Goal: Task Accomplishment & Management: Manage account settings

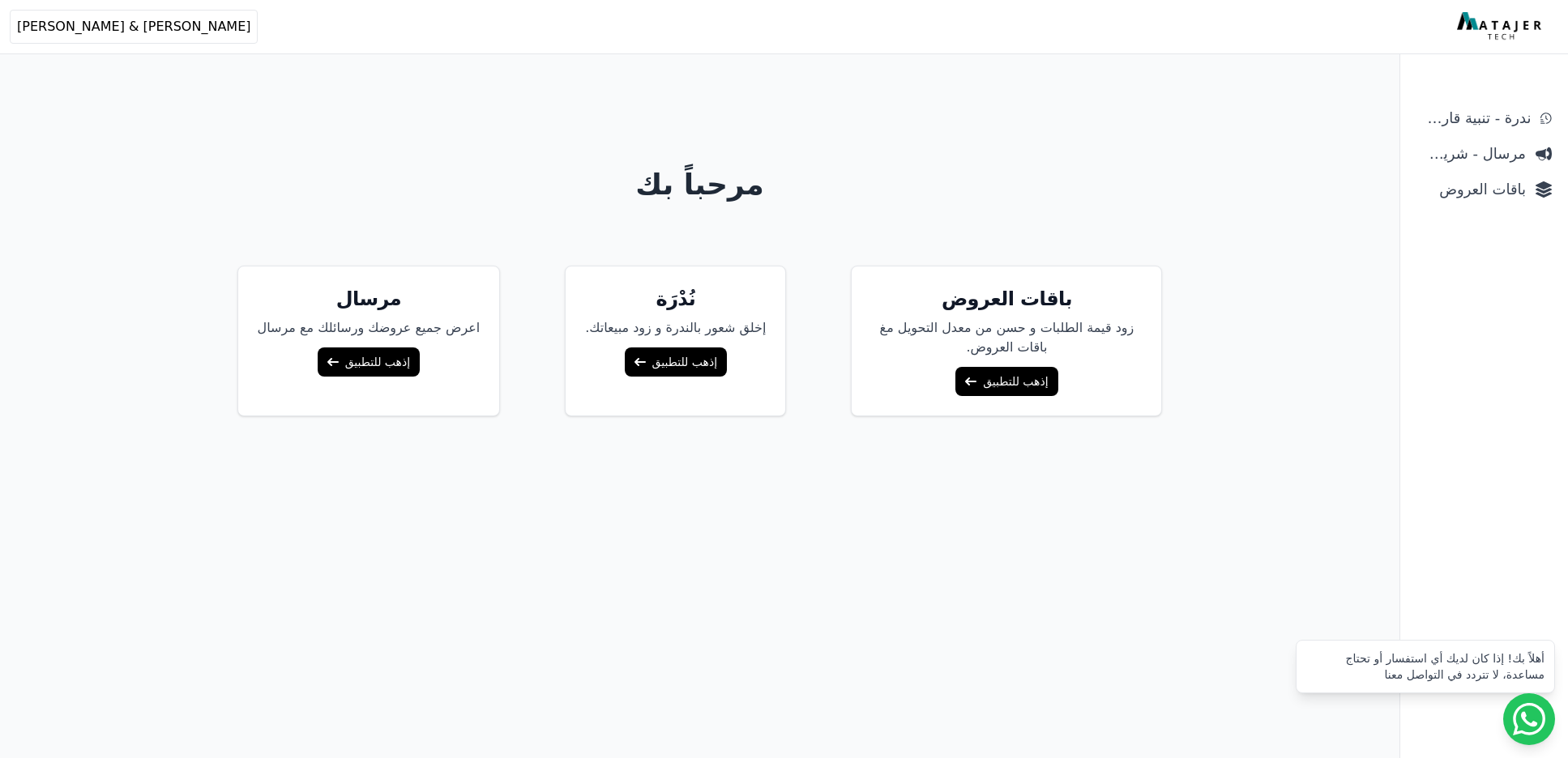
click at [1150, 375] on div "باقات العروض زود قيمة الطلبات و حسن من معدل التحويل مغ باقات العروض. إذهب للتطب…" at bounding box center [700, 340] width 1244 height 151
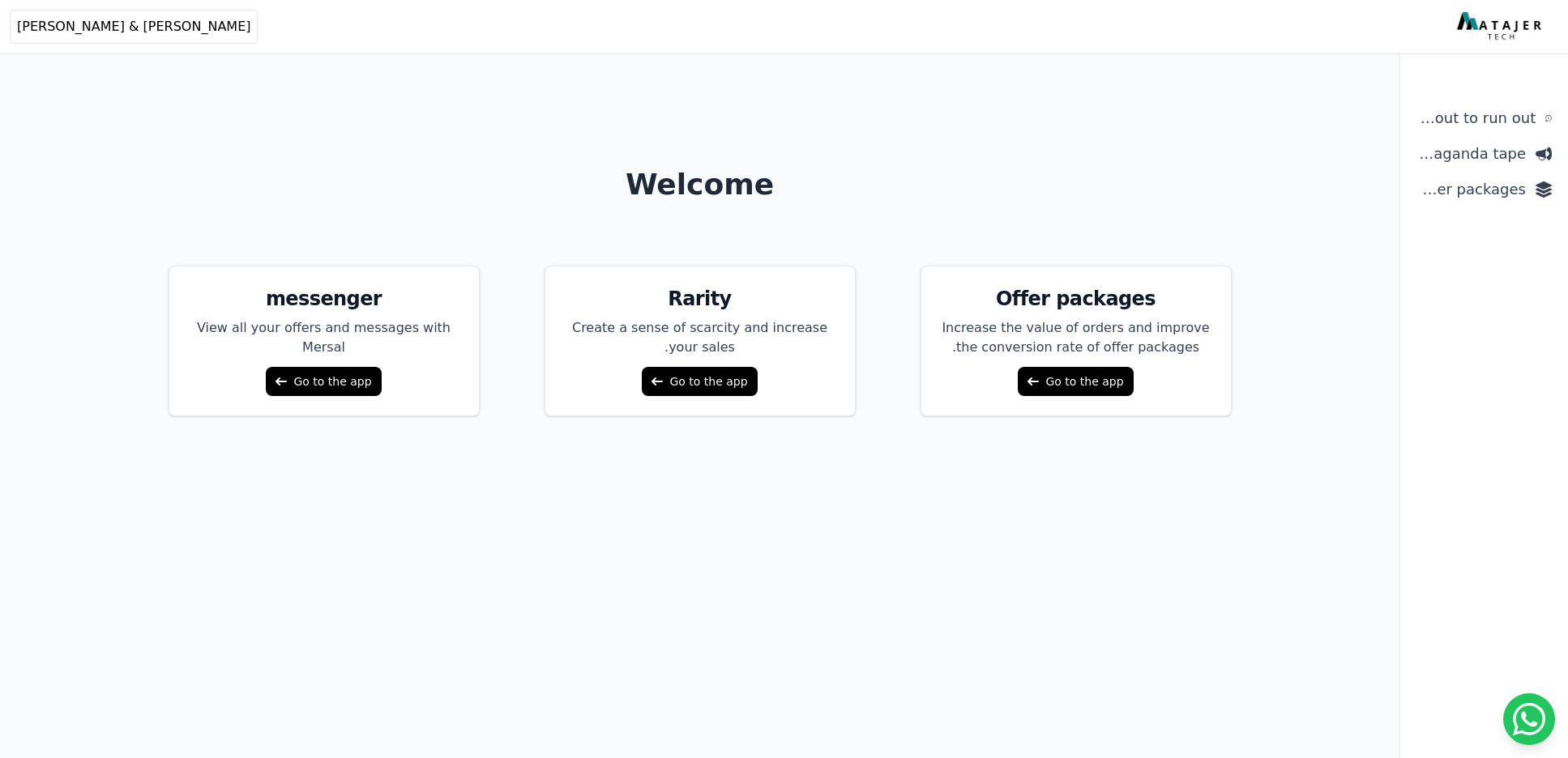
click at [1084, 382] on font "Go to the app" at bounding box center [1084, 382] width 78 height 13
click at [1072, 385] on font "Go to the app" at bounding box center [1084, 382] width 78 height 13
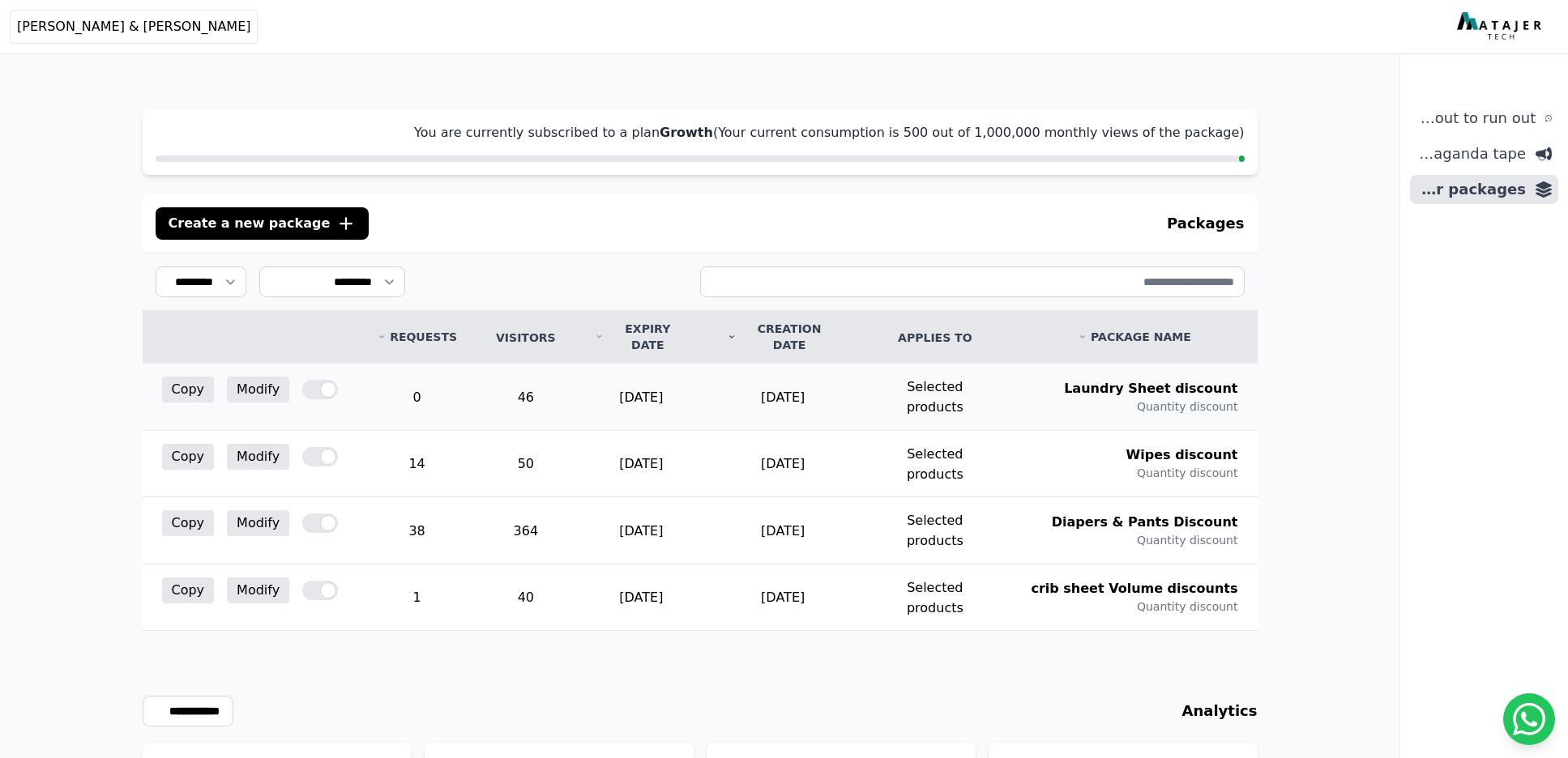
click at [315, 380] on div at bounding box center [320, 390] width 36 height 20
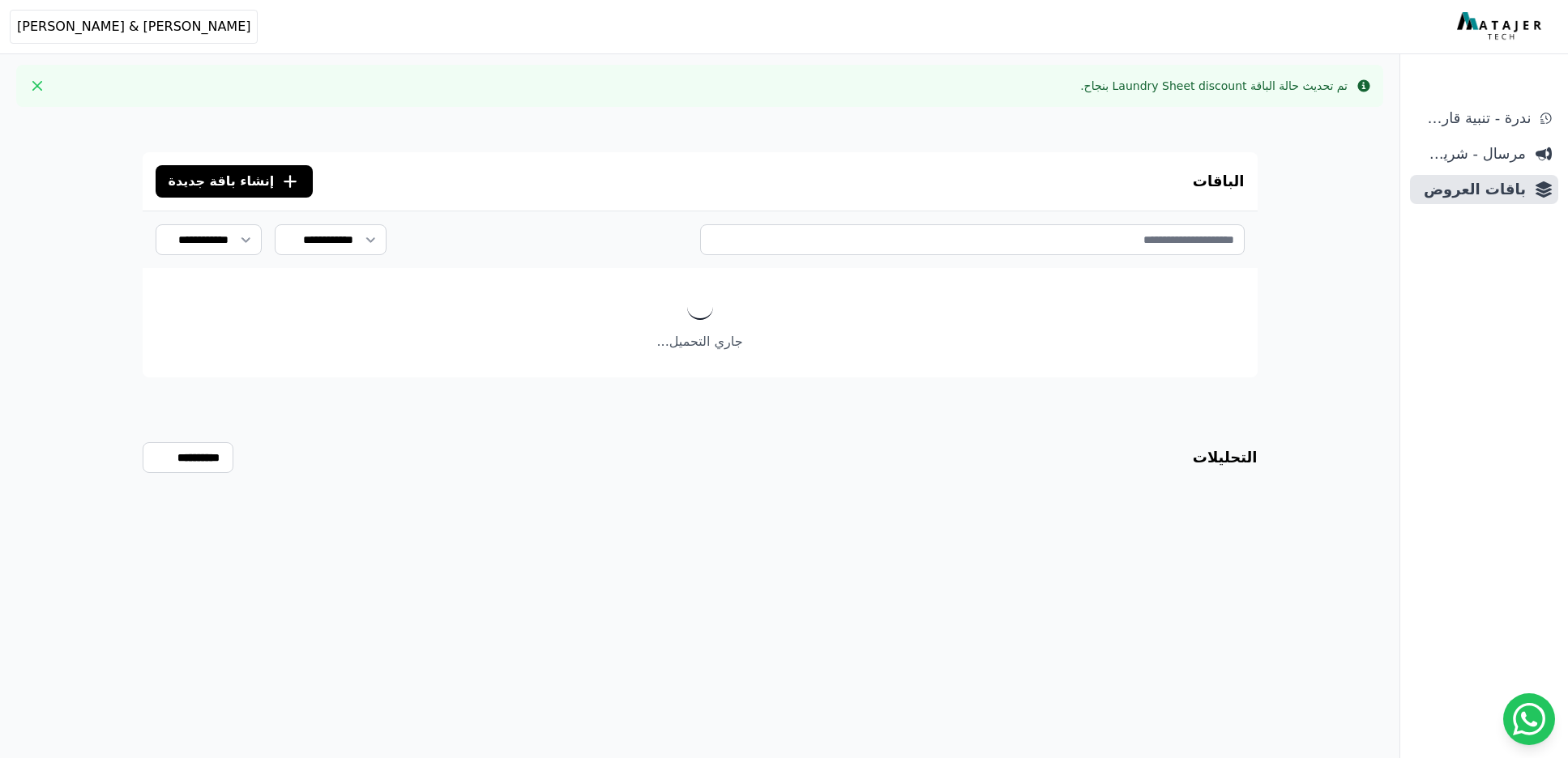
click at [669, 601] on div "**********" at bounding box center [700, 499] width 1244 height 758
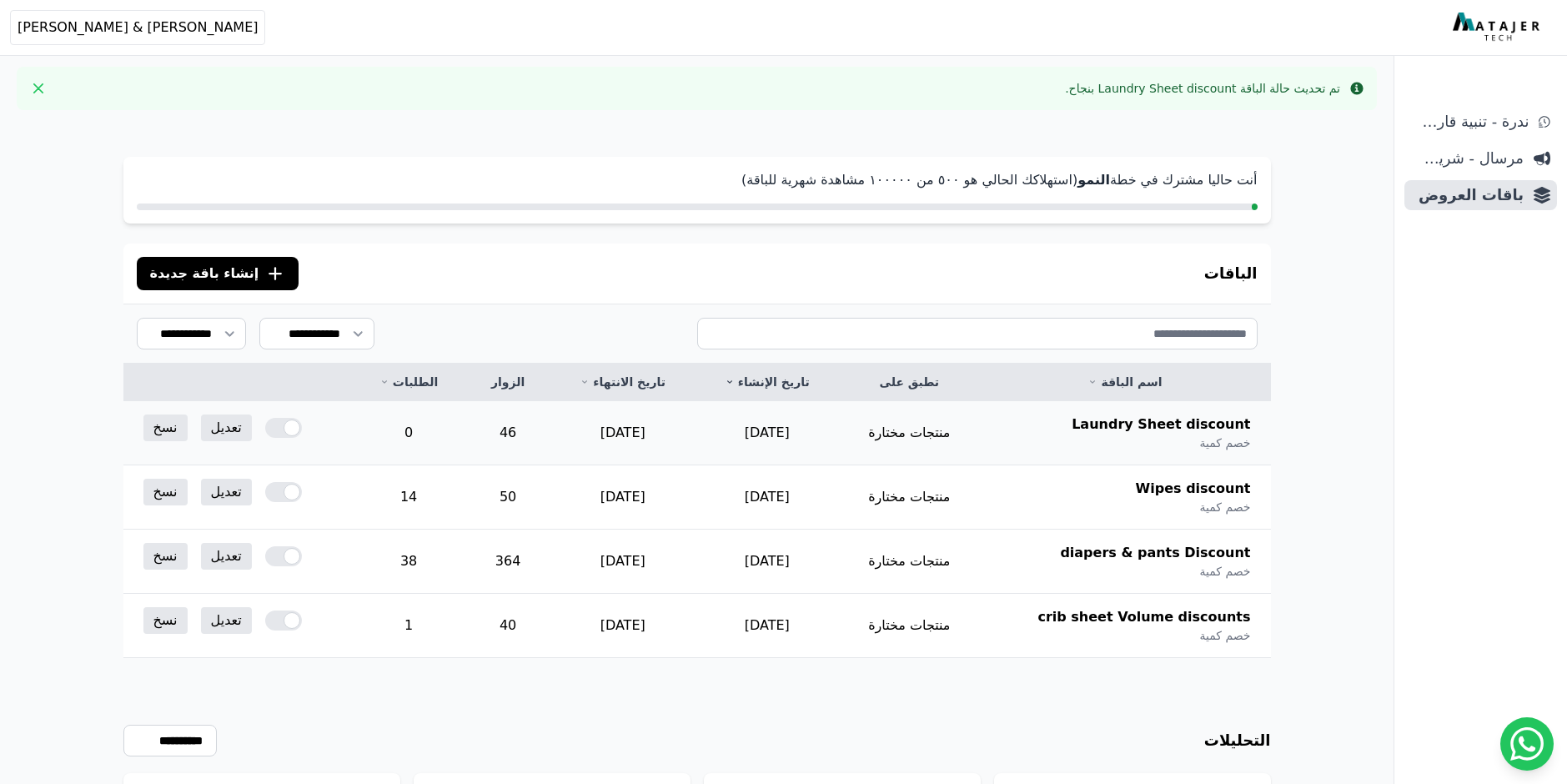
click at [277, 430] on div at bounding box center [283, 428] width 37 height 20
click at [289, 427] on div at bounding box center [283, 428] width 37 height 20
click at [1366, 415] on div "**********" at bounding box center [697, 466] width 1394 height 932
click at [71, 13] on button "Open user menu [PERSON_NAME] & [PERSON_NAME]" at bounding box center [138, 28] width 256 height 35
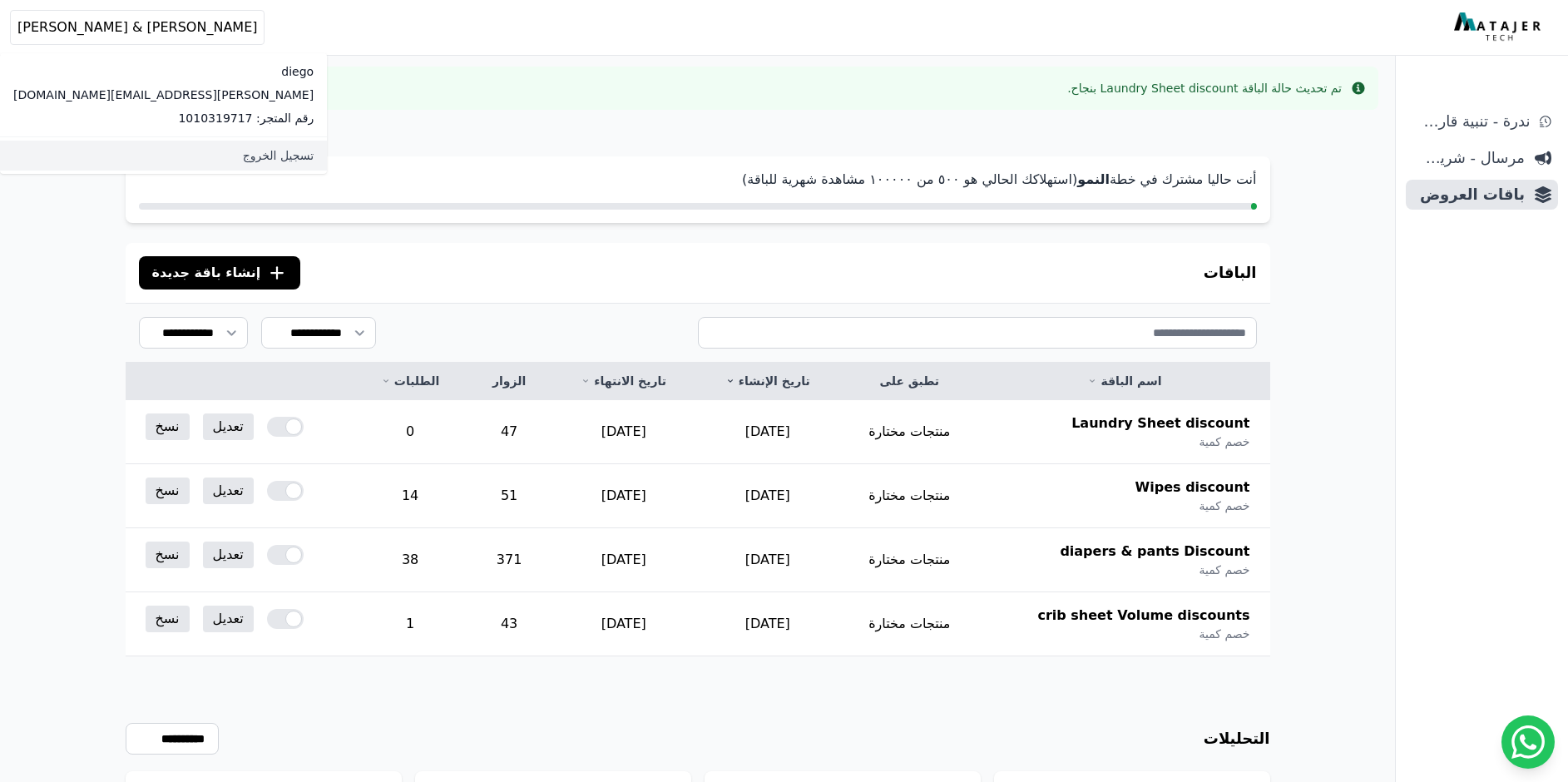
click at [155, 155] on link "تسجيل الخروج" at bounding box center [163, 155] width 327 height 30
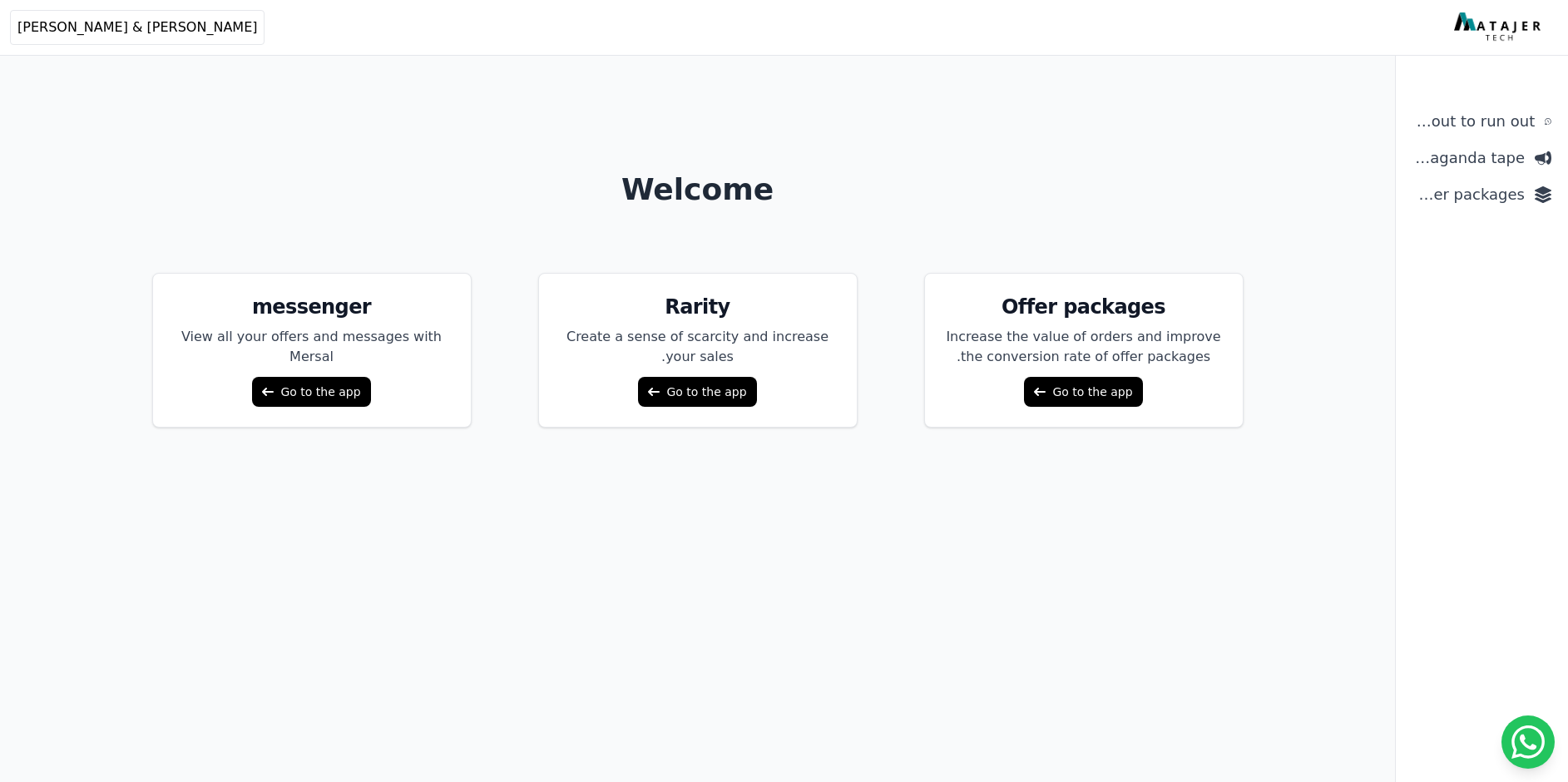
click at [1072, 396] on font "Go to the app" at bounding box center [1091, 392] width 80 height 13
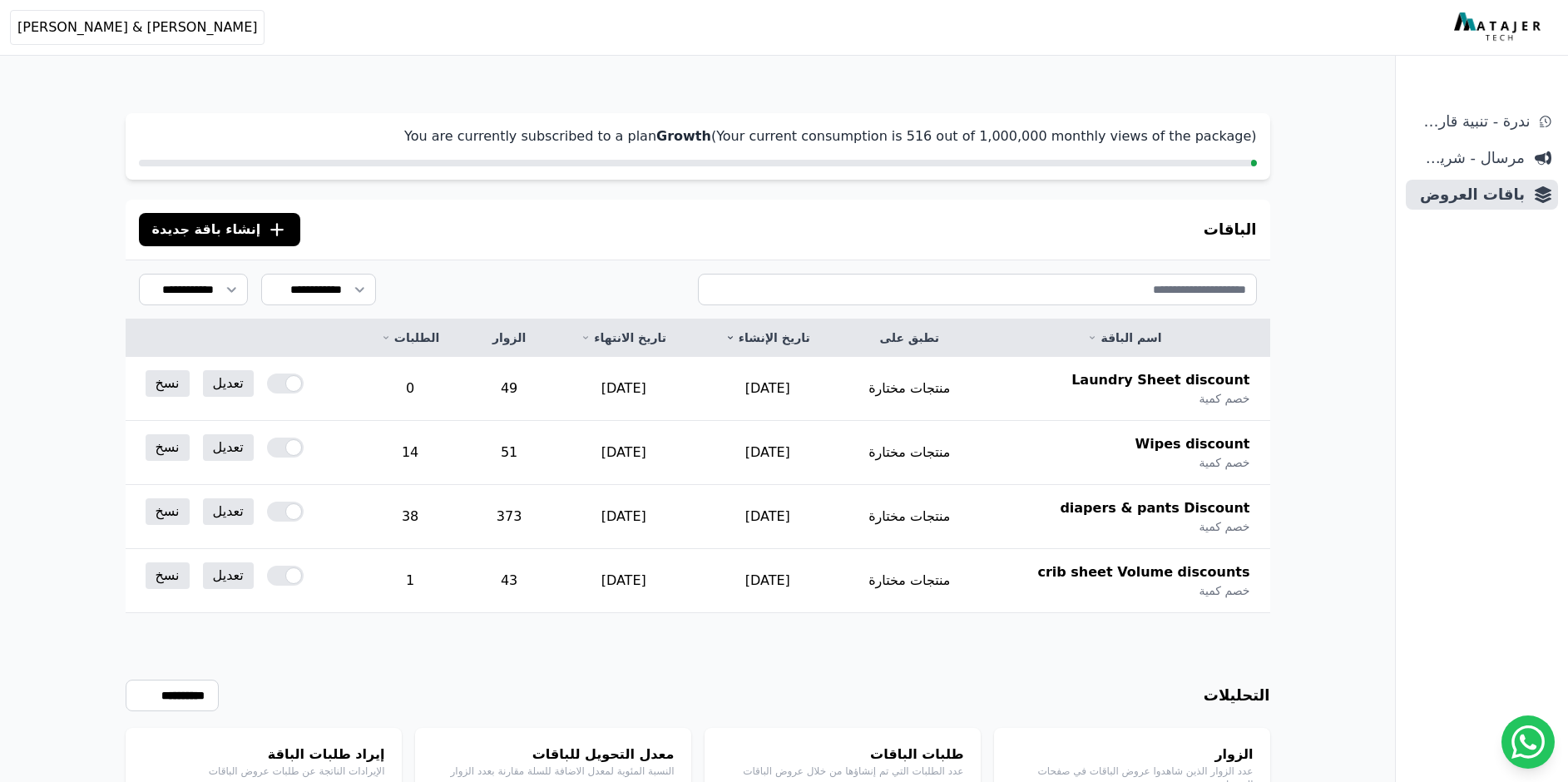
click at [692, 671] on div "**********" at bounding box center [698, 723] width 1145 height 221
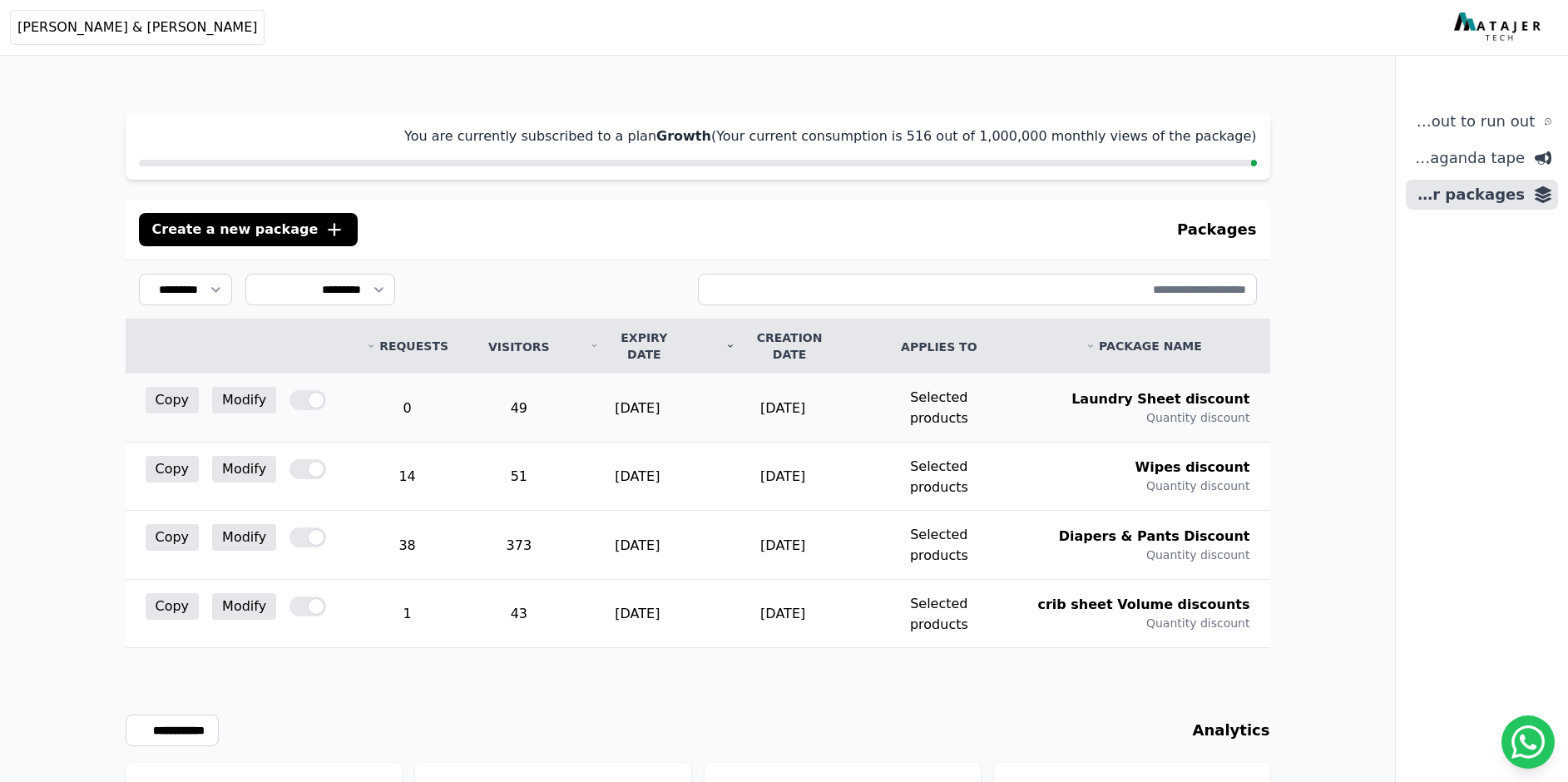
click at [316, 390] on div at bounding box center [308, 400] width 37 height 20
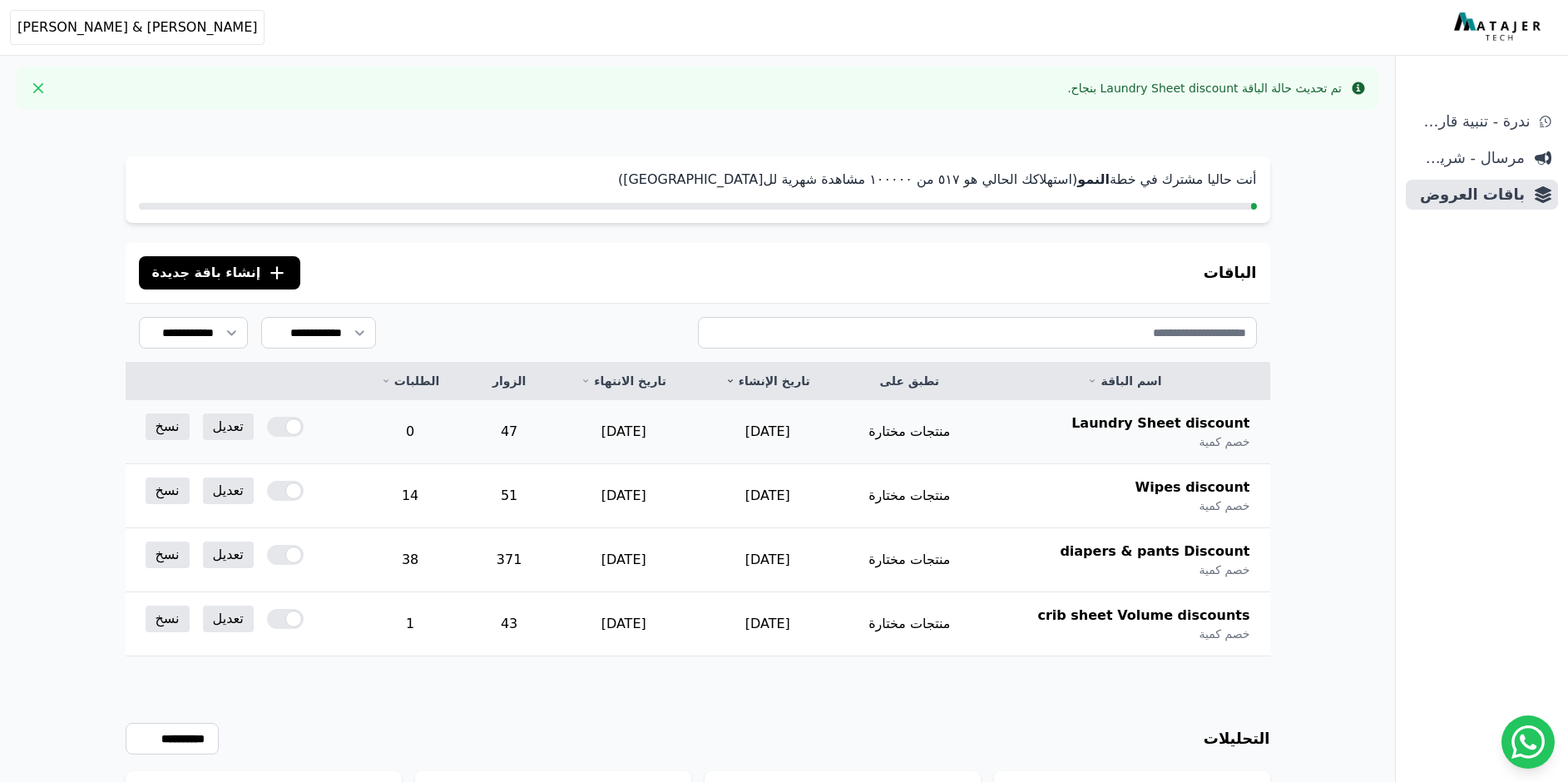
click at [291, 431] on div at bounding box center [285, 427] width 37 height 20
click at [1395, 350] on aside "ندرة - تنبية قارب علي النفاذ مرسال - شريط دعاية باقات العروض" at bounding box center [1482, 391] width 173 height 782
click at [1333, 359] on div "أنت حاليا مشترك في خطة النمو (استهلاكك الحالي هو ٥١٧ من ١۰۰۰۰۰ مشاهدة شهرية للب…" at bounding box center [698, 527] width 1277 height 808
